Goal: Use online tool/utility: Utilize a website feature to perform a specific function

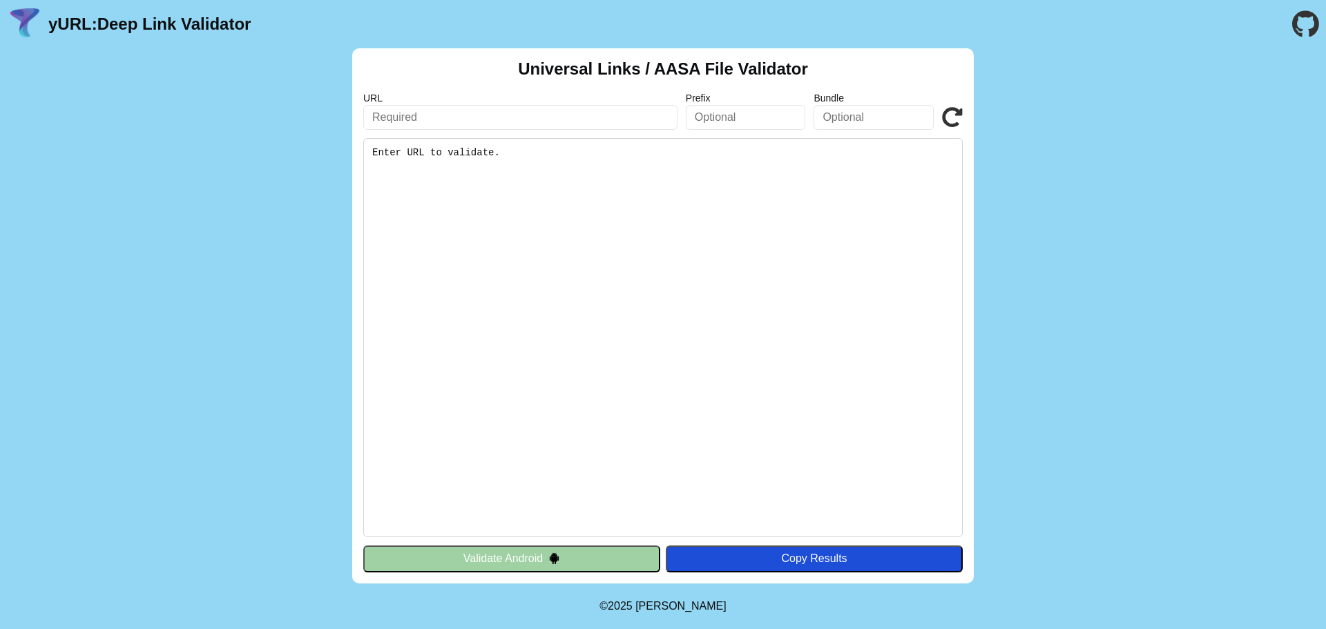
click at [490, 110] on input "text" at bounding box center [520, 117] width 314 height 25
click at [548, 110] on input "text" at bounding box center [520, 117] width 314 height 25
paste input "[DOMAIN_NAME]"
type input "[DOMAIN_NAME]"
click at [751, 215] on pre "Enter URL to validate." at bounding box center [662, 337] width 599 height 399
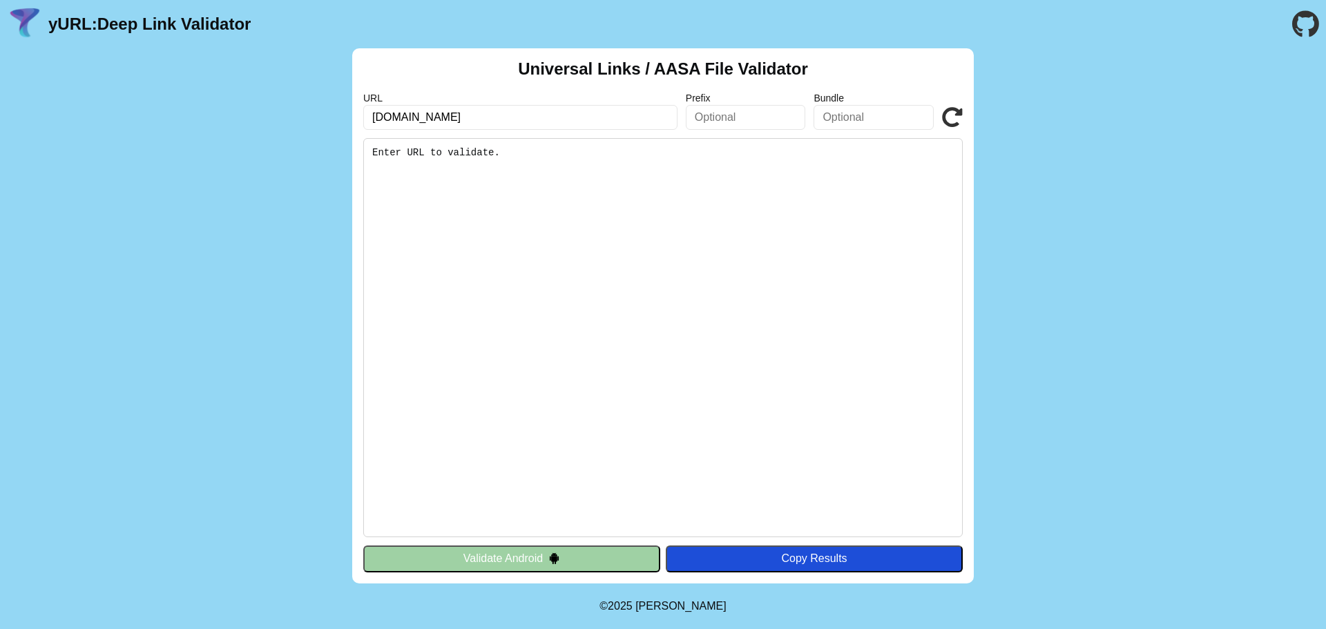
click at [729, 114] on input "text" at bounding box center [746, 117] width 120 height 25
click at [715, 557] on div "Copy Results" at bounding box center [814, 558] width 283 height 12
click at [954, 115] on icon at bounding box center [952, 117] width 21 height 21
click at [571, 177] on pre "Enter URL to validate." at bounding box center [662, 337] width 599 height 399
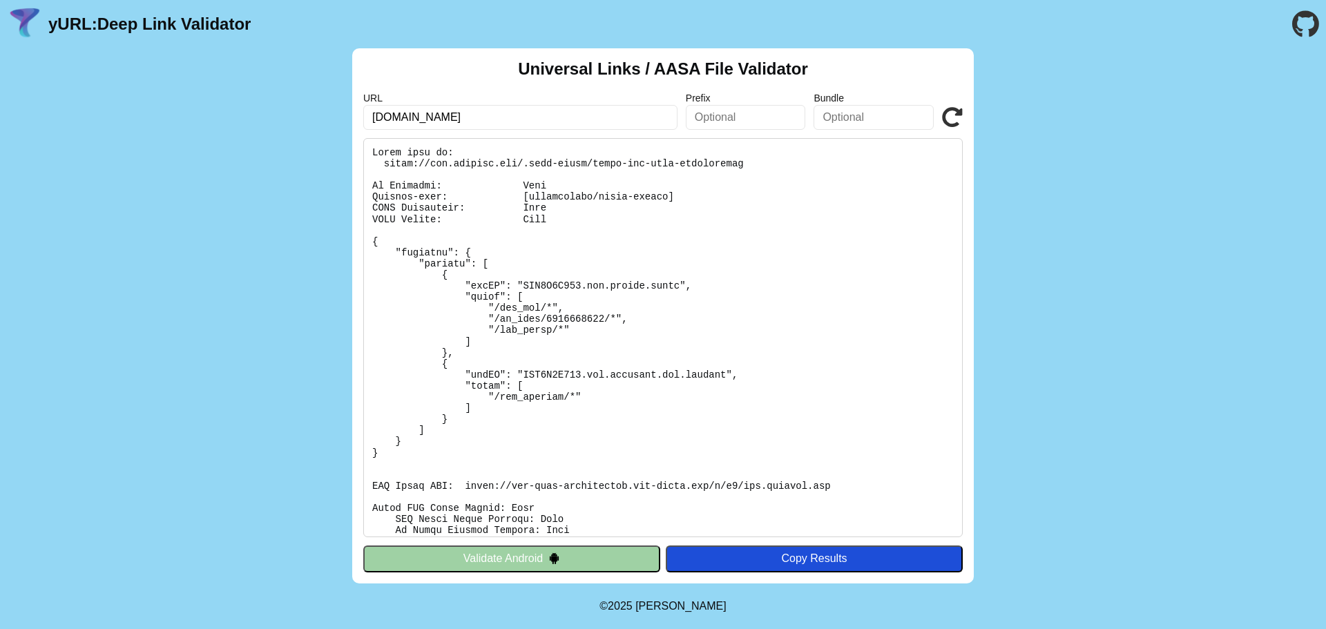
click at [947, 112] on icon at bounding box center [952, 117] width 21 height 21
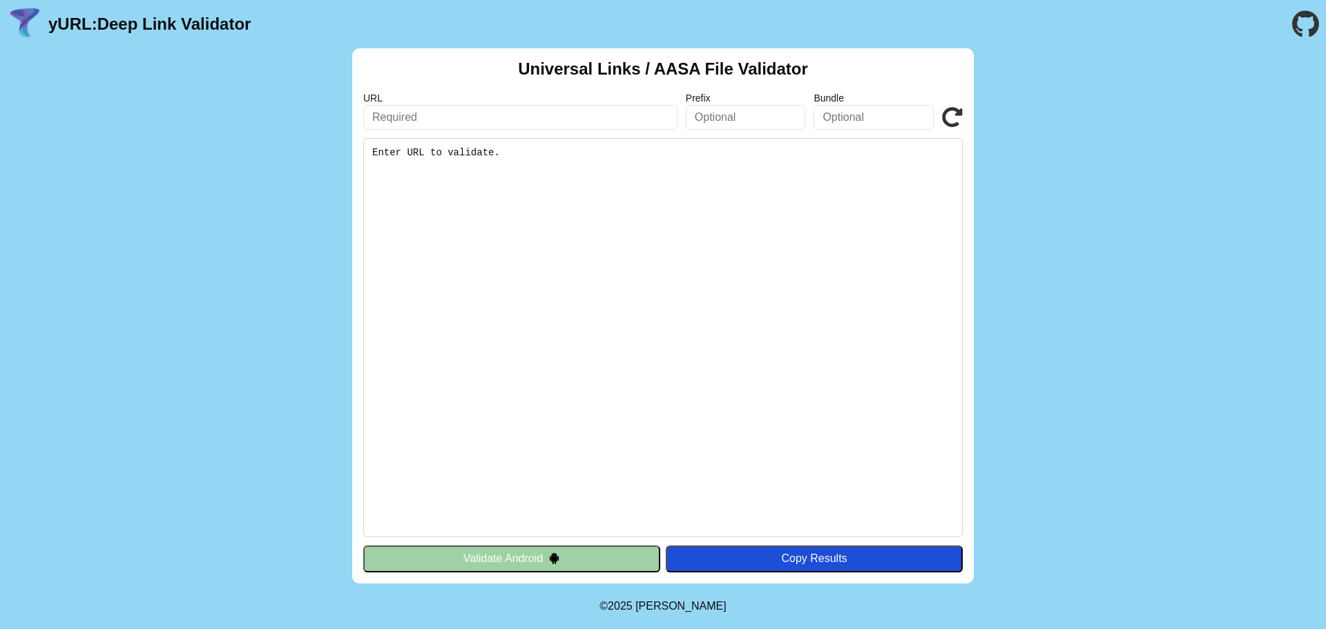
click at [430, 114] on input "text" at bounding box center [520, 117] width 314 height 25
paste input "[URL][DOMAIN_NAME]"
type input "[URL][DOMAIN_NAME]"
click at [439, 126] on input "text" at bounding box center [520, 117] width 314 height 25
paste input "[DOMAIN_NAME]"
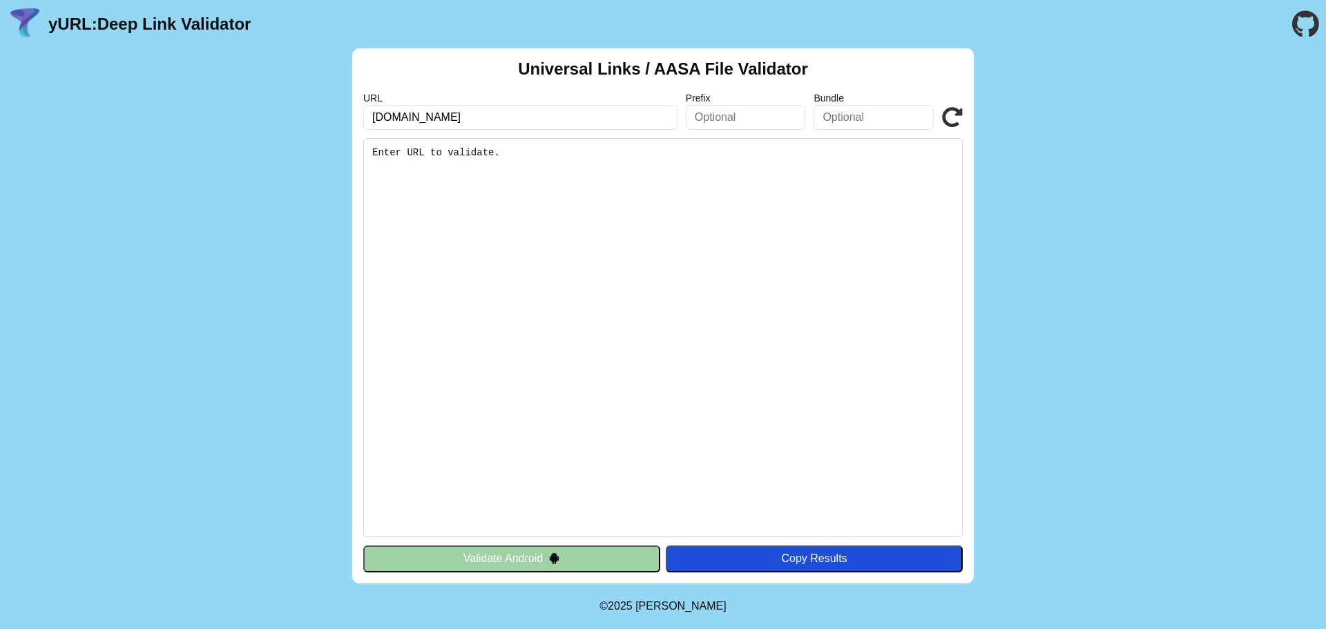
type input "[DOMAIN_NAME]"
click at [956, 108] on icon at bounding box center [952, 117] width 21 height 21
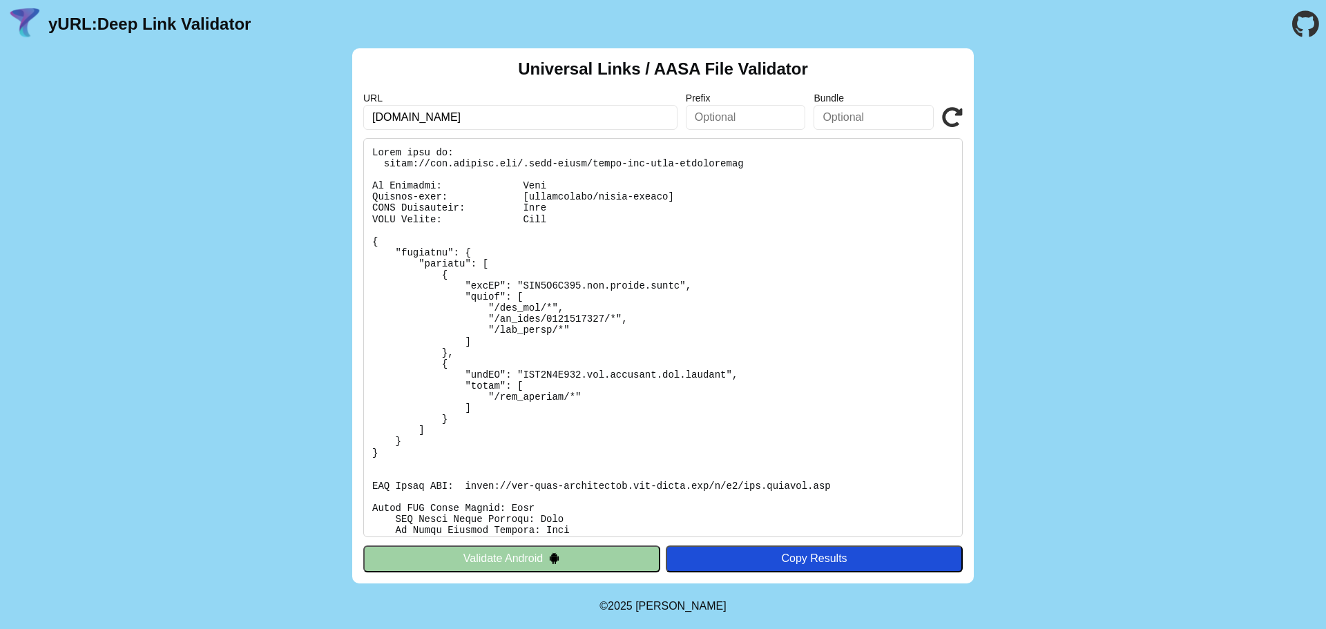
click at [524, 401] on pre at bounding box center [662, 337] width 599 height 399
click at [512, 331] on pre at bounding box center [662, 337] width 599 height 399
click at [631, 283] on pre at bounding box center [662, 337] width 599 height 399
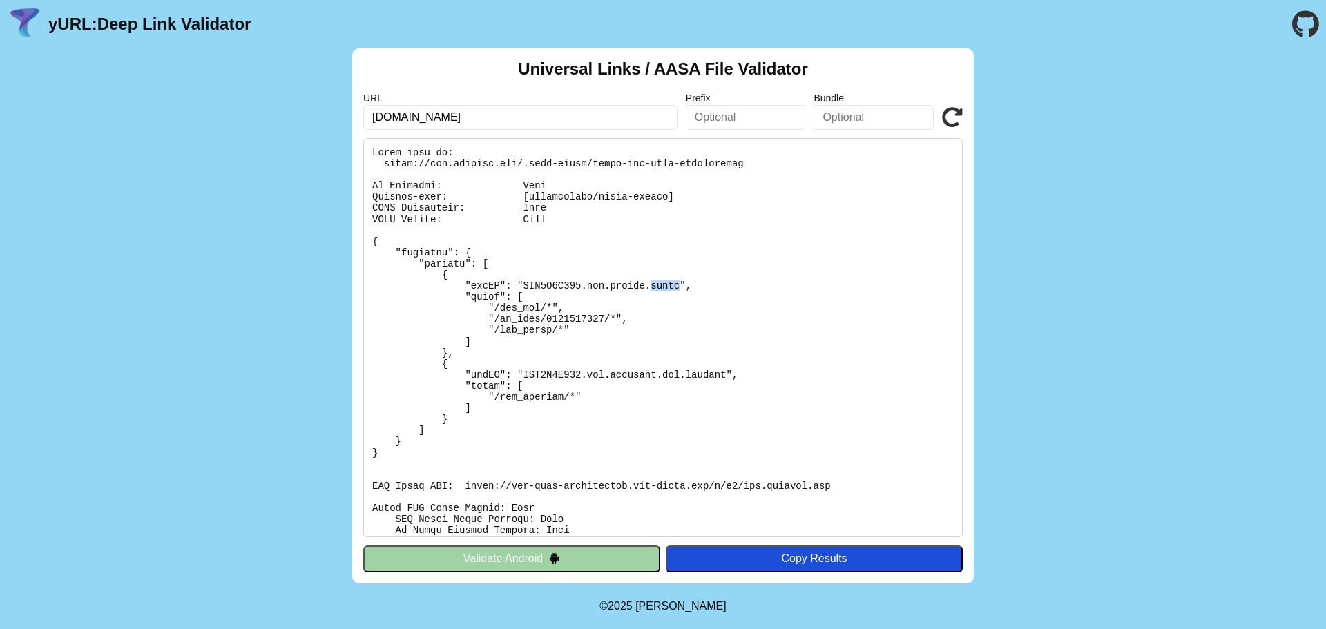
click at [631, 283] on pre at bounding box center [662, 337] width 599 height 399
click at [695, 294] on pre at bounding box center [662, 337] width 599 height 399
click at [570, 318] on pre at bounding box center [662, 337] width 599 height 399
click at [718, 323] on pre at bounding box center [662, 337] width 599 height 399
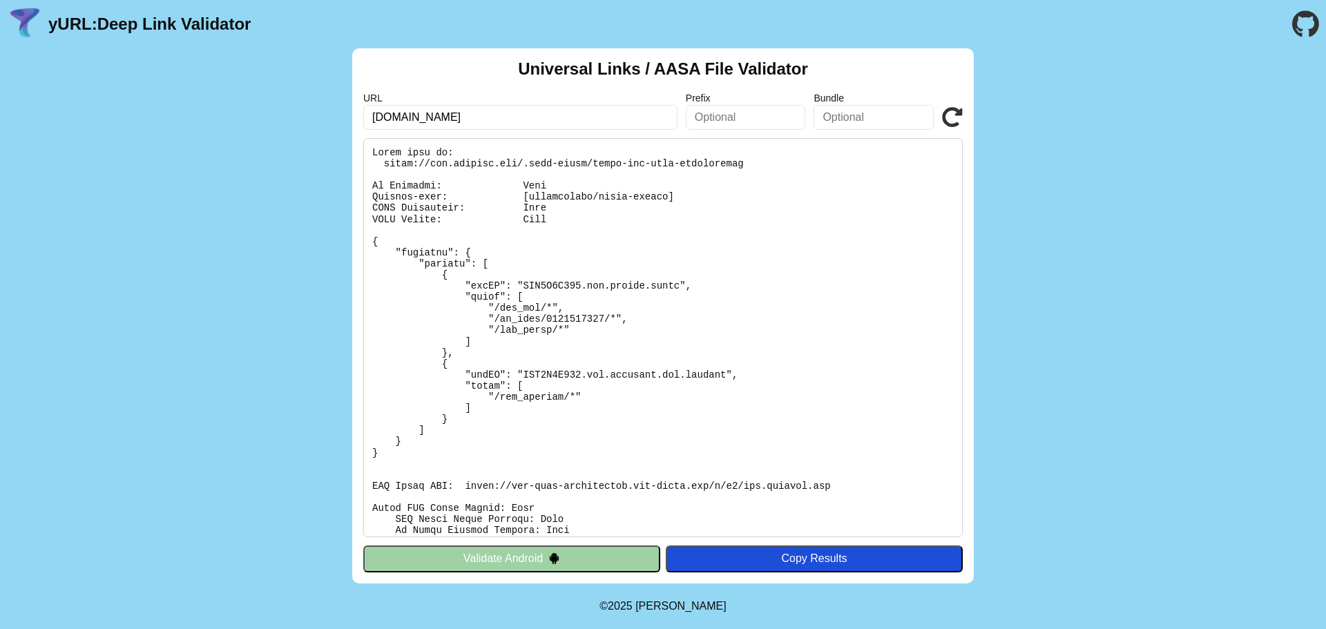
click at [640, 287] on pre at bounding box center [662, 337] width 599 height 399
click at [581, 277] on pre at bounding box center [662, 337] width 599 height 399
click at [601, 282] on pre at bounding box center [662, 337] width 599 height 399
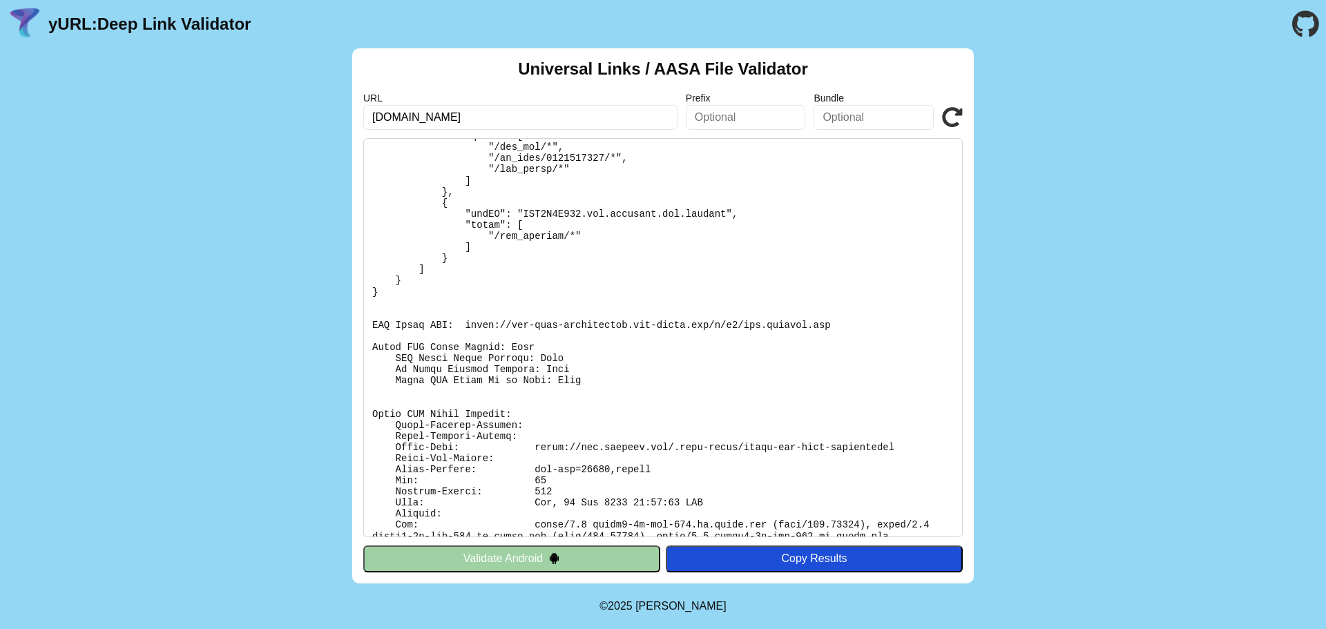
scroll to position [186, 0]
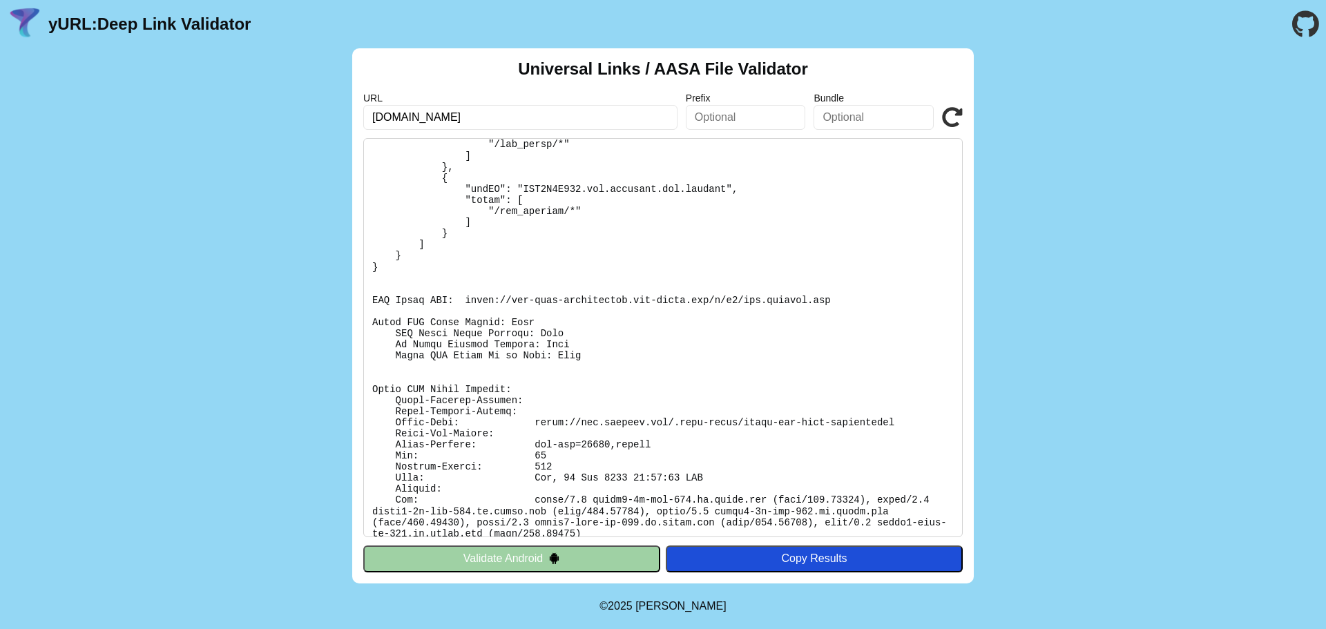
click at [397, 451] on pre at bounding box center [662, 337] width 599 height 399
copy pre "Age"
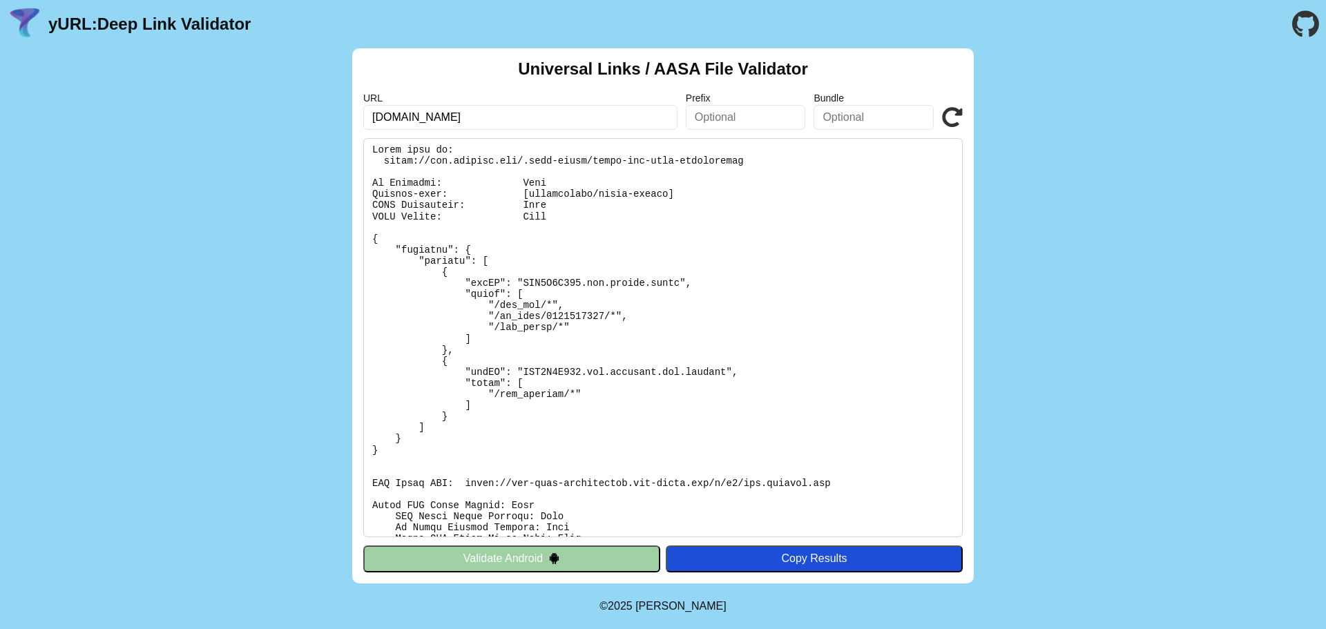
scroll to position [0, 0]
drag, startPoint x: 712, startPoint y: 166, endPoint x: 383, endPoint y: 164, distance: 328.7
click at [383, 164] on pre at bounding box center [662, 337] width 599 height 399
copy pre "[URL][DOMAIN_NAME]"
